Goal: Transaction & Acquisition: Purchase product/service

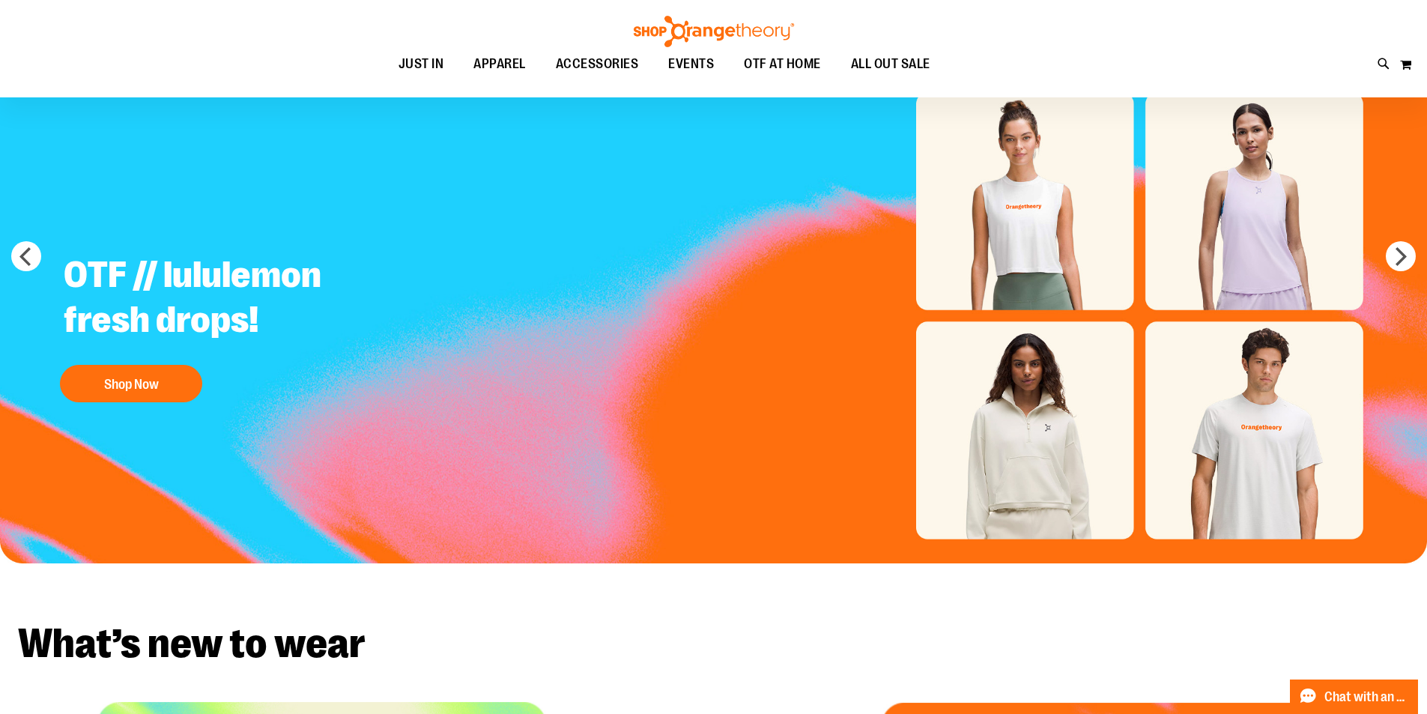
scroll to position [74, 0]
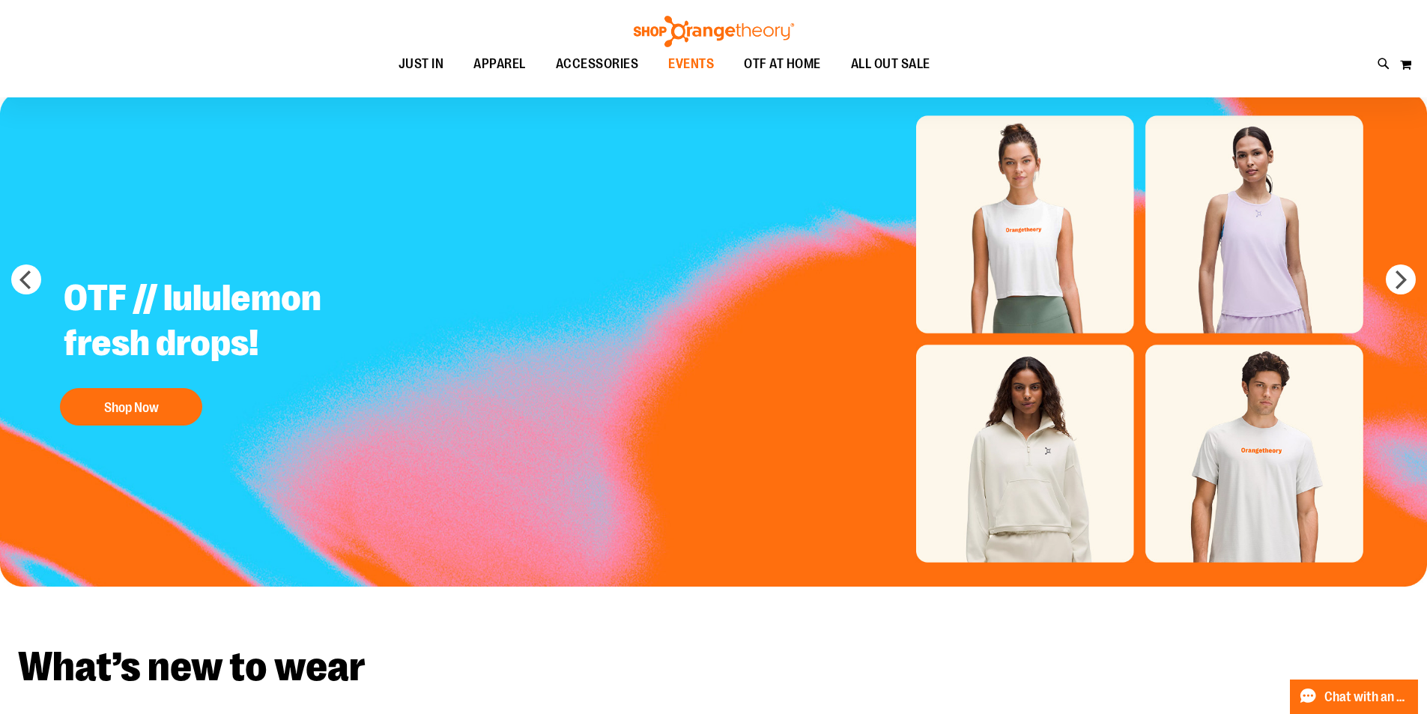
click at [695, 72] on span "EVENTS" at bounding box center [691, 64] width 46 height 34
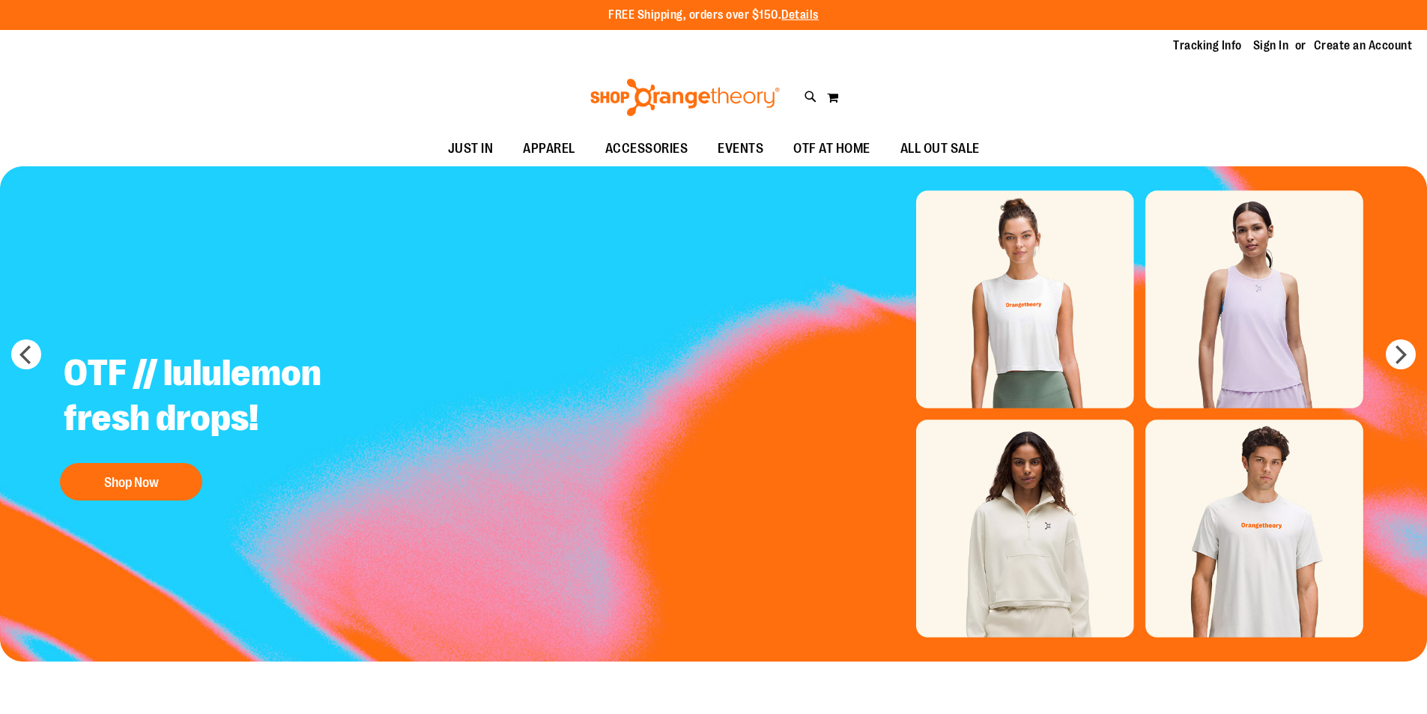
drag, startPoint x: 0, startPoint y: 0, endPoint x: 54, endPoint y: 58, distance: 79.5
click at [54, 132] on ul "JUST IN JUST IN Balanced Basics New for Women New for Men New Accessories New B…" at bounding box center [713, 149] width 1427 height 34
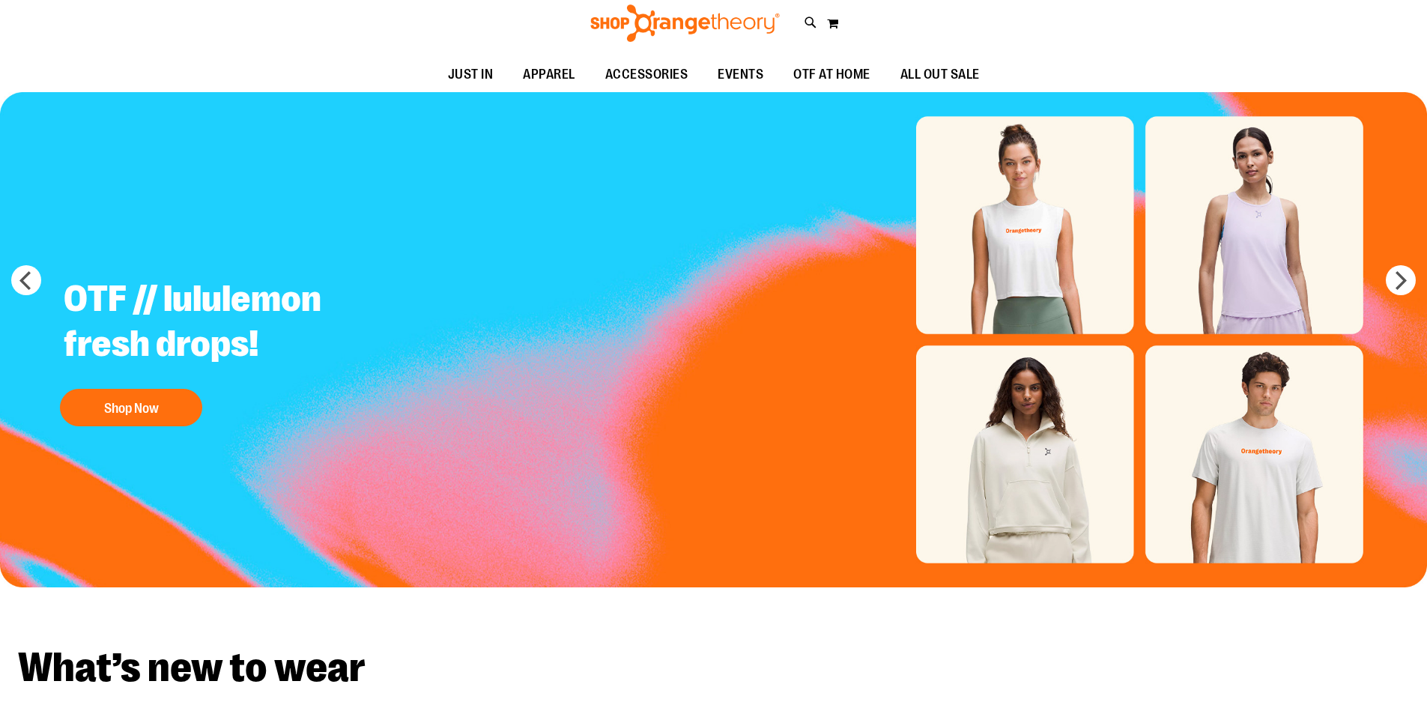
scroll to position [74, 0]
click at [819, 74] on span "OTF AT HOME" at bounding box center [831, 75] width 77 height 34
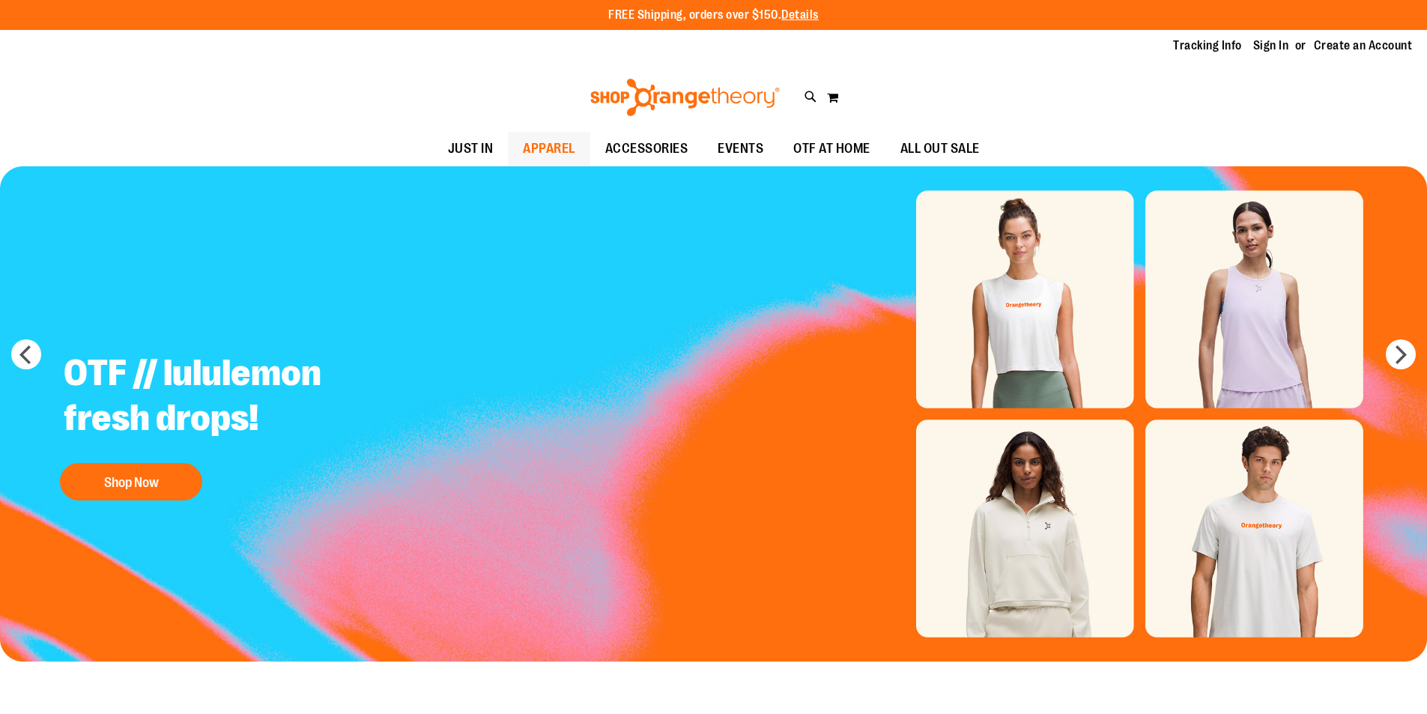
scroll to position [74, 0]
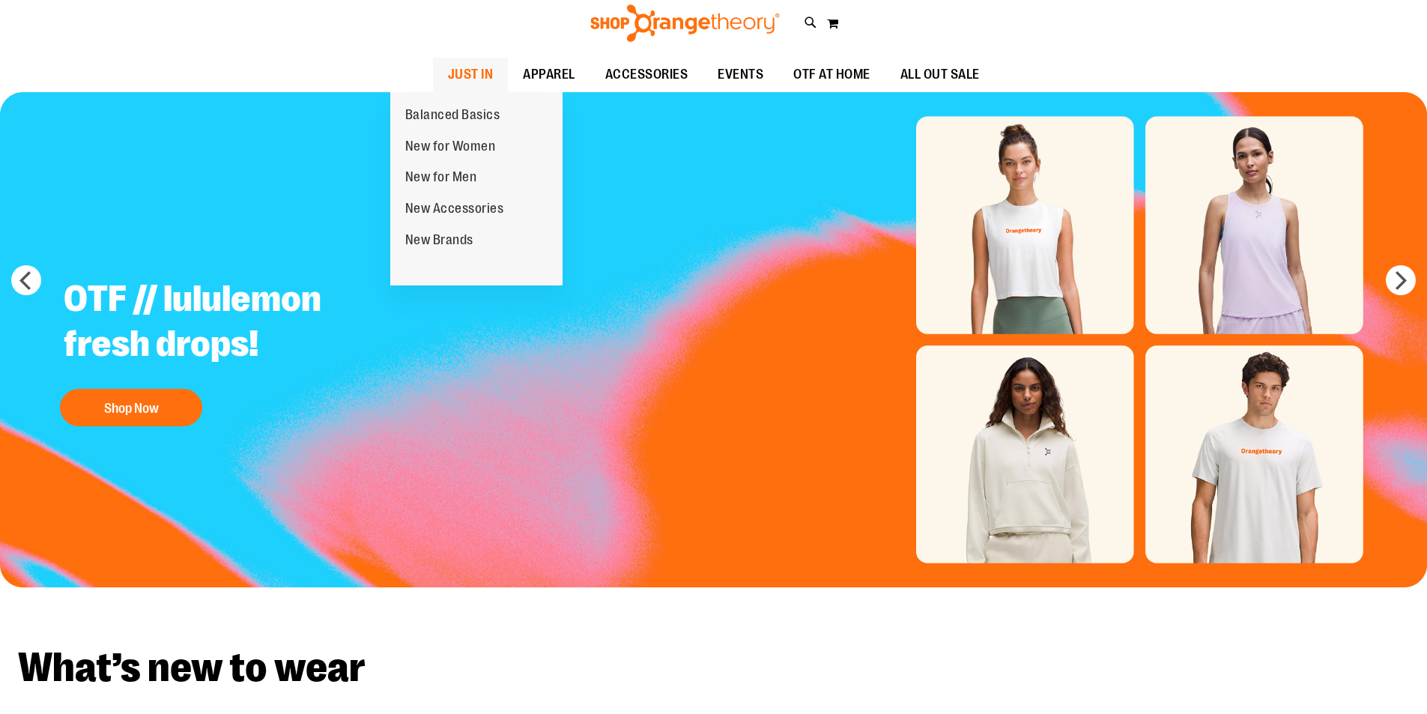
click at [452, 83] on span "JUST IN" at bounding box center [471, 75] width 46 height 34
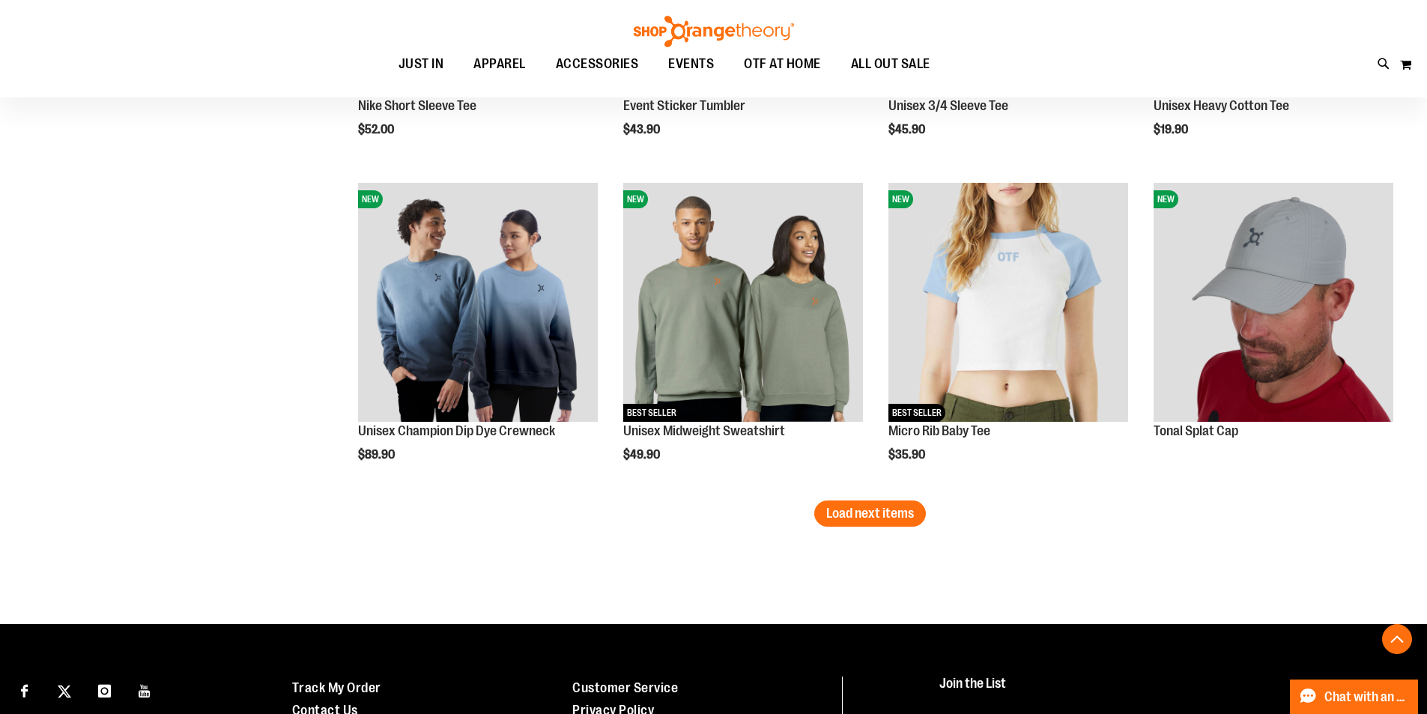
scroll to position [2903, 0]
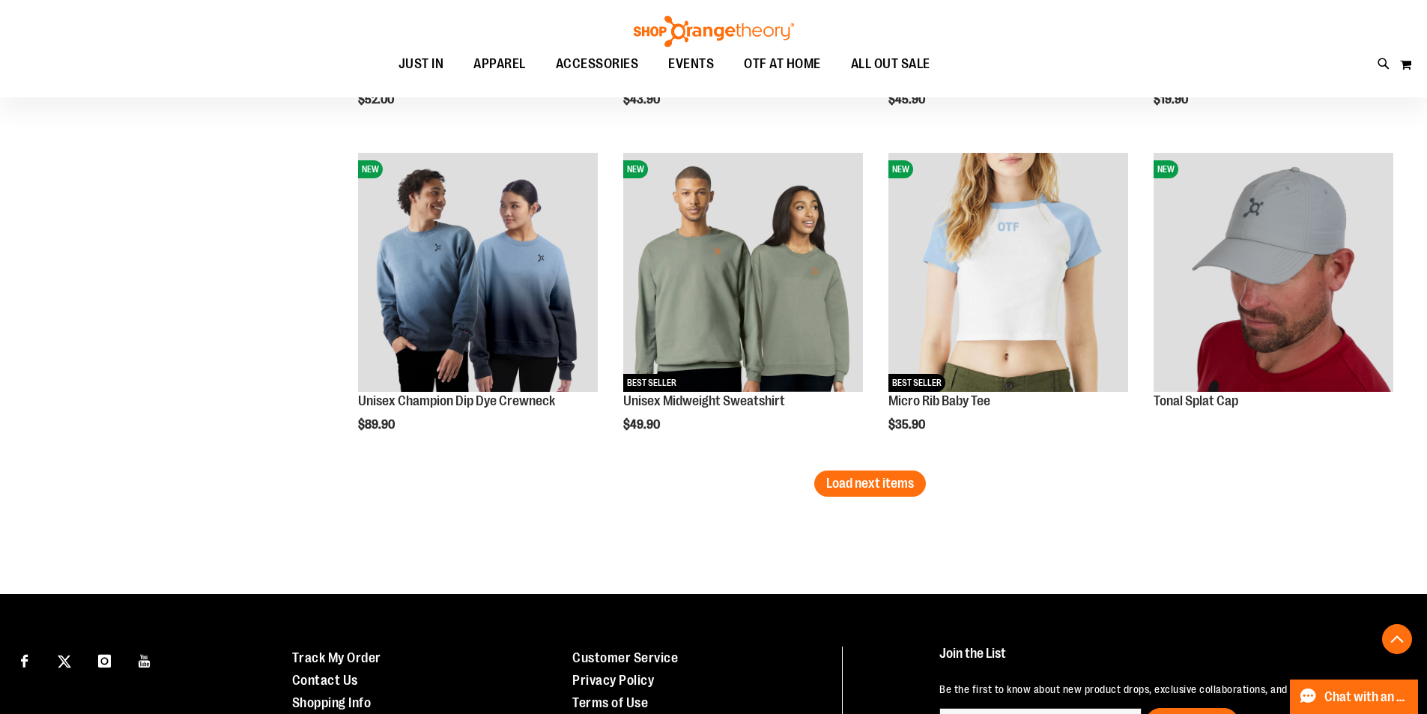
scroll to position [2753, 0]
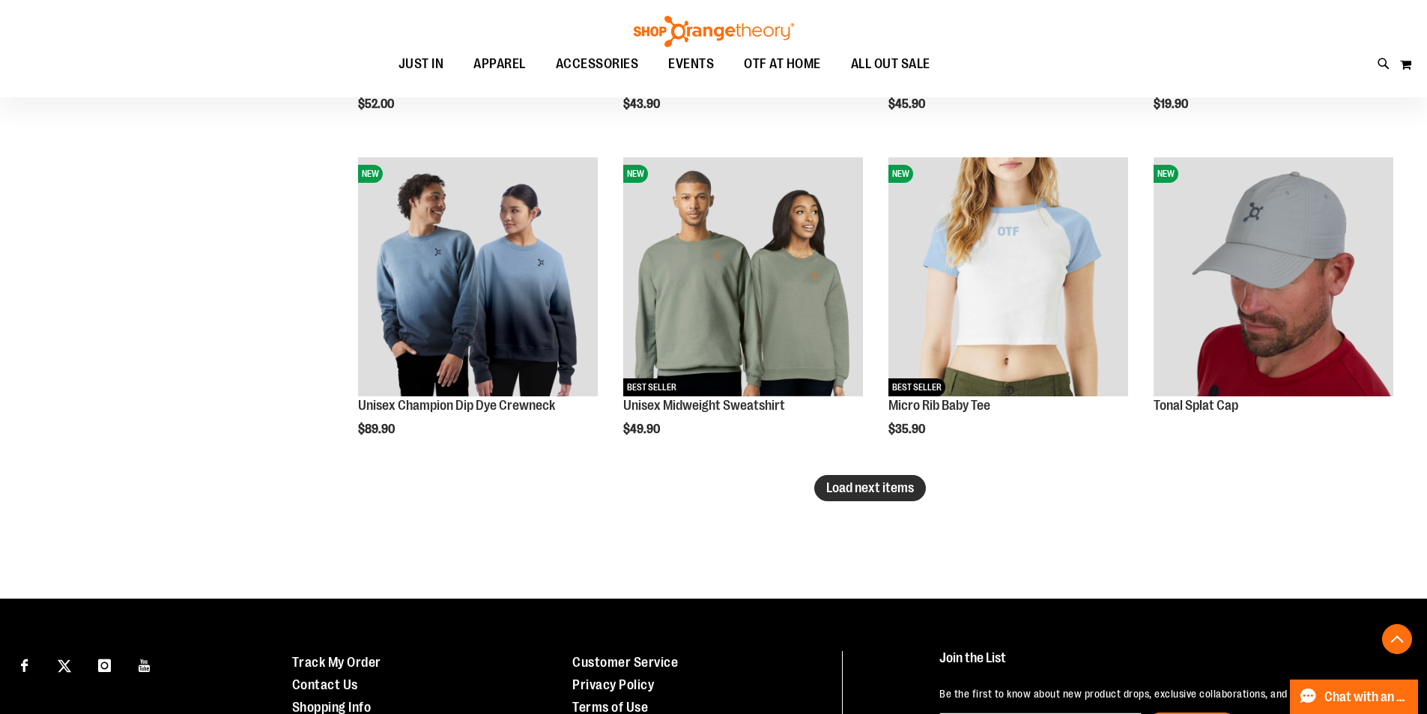
click at [815, 494] on button "Load next items" at bounding box center [870, 488] width 112 height 26
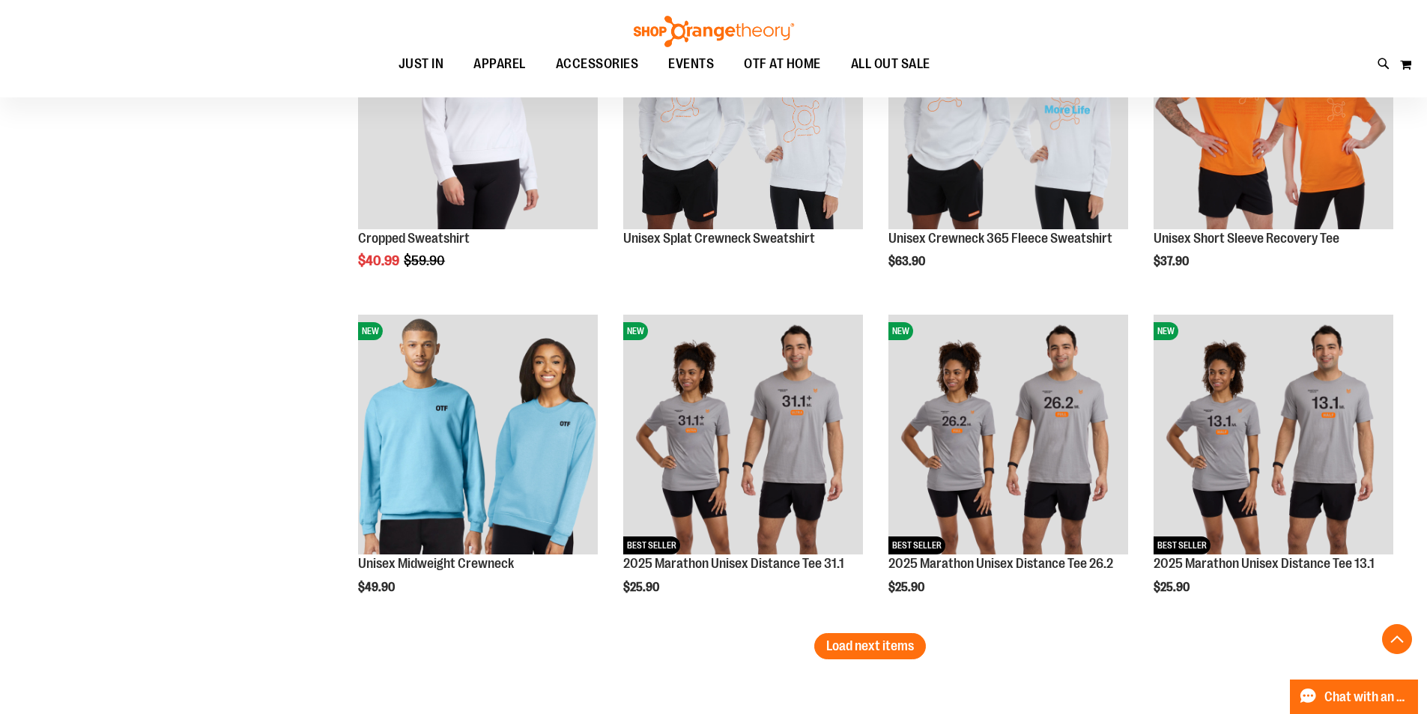
scroll to position [3727, 0]
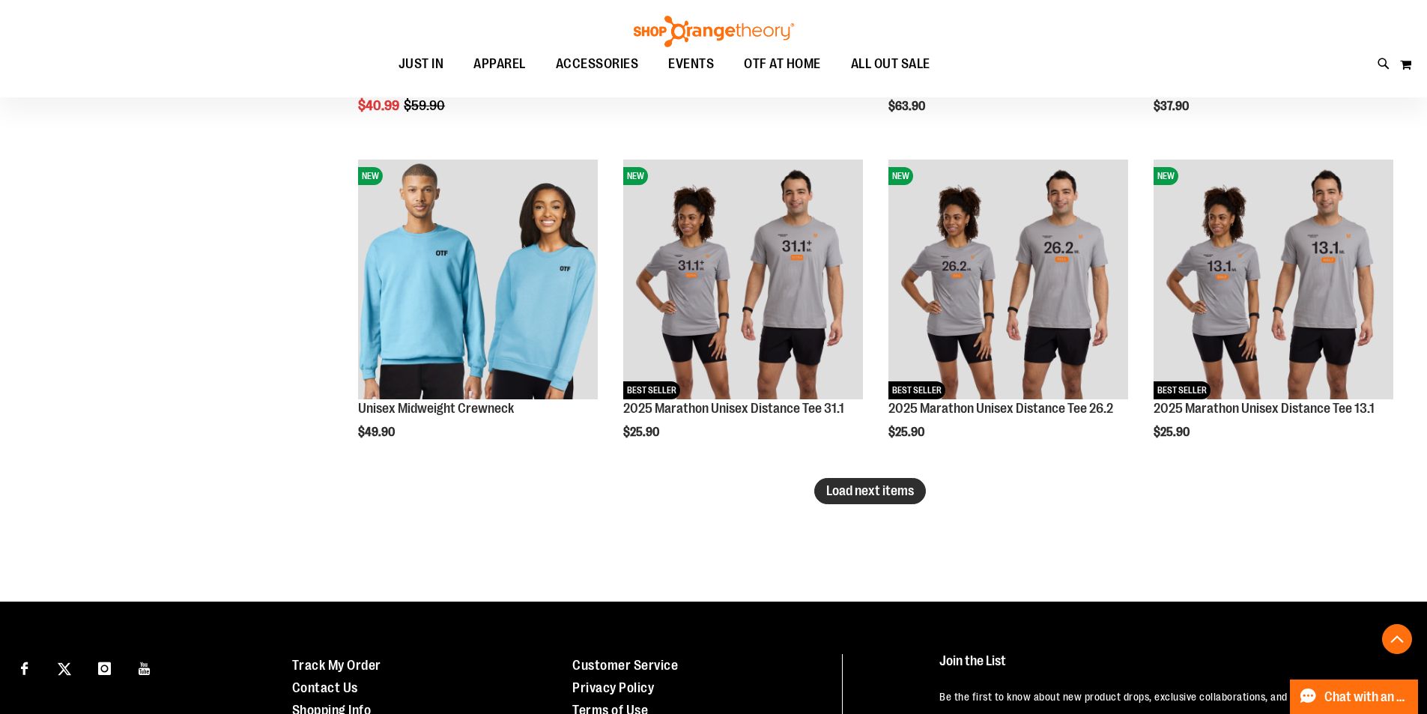
click at [879, 485] on span "Load next items" at bounding box center [870, 490] width 88 height 15
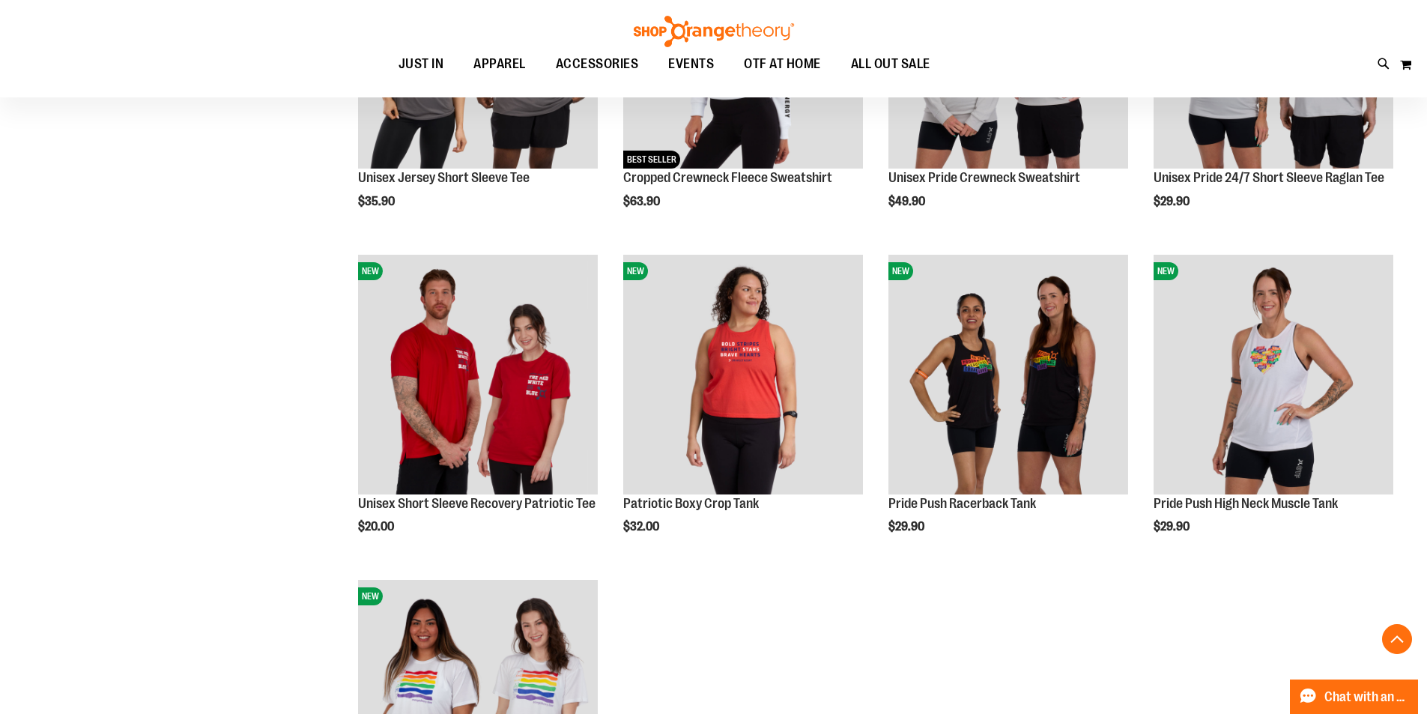
scroll to position [4551, 0]
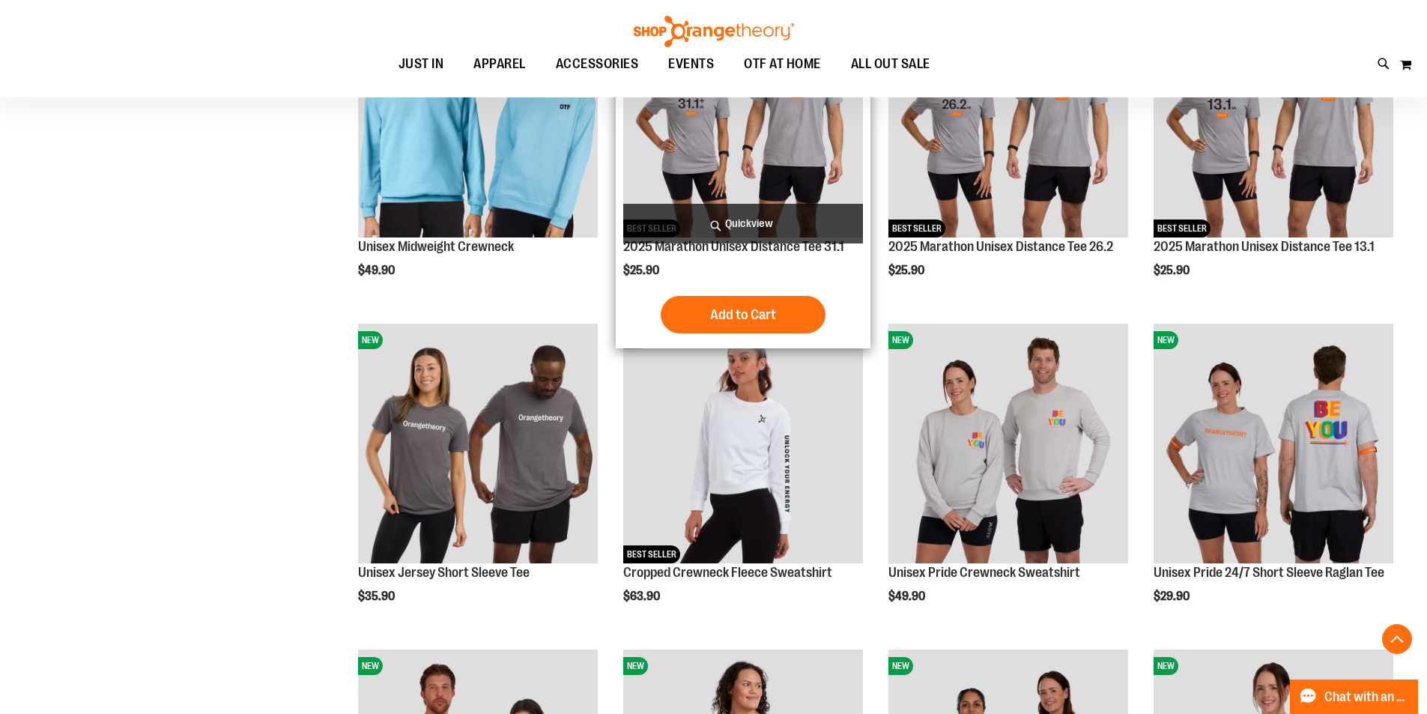
scroll to position [3652, 0]
